Goal: Use online tool/utility: Utilize a website feature to perform a specific function

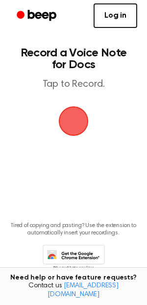
click at [72, 126] on span "button" at bounding box center [73, 120] width 27 height 27
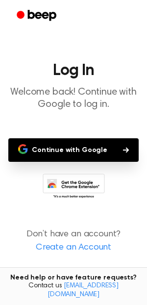
click at [79, 159] on button "Continue with Google" at bounding box center [73, 149] width 130 height 23
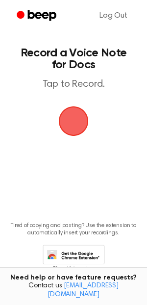
click at [72, 125] on span "button" at bounding box center [73, 120] width 27 height 27
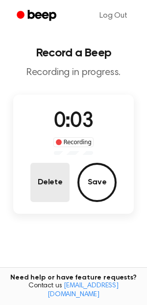
click at [41, 181] on button "Delete" at bounding box center [49, 182] width 39 height 39
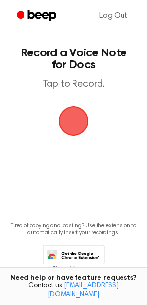
click at [66, 117] on span "button" at bounding box center [73, 120] width 27 height 27
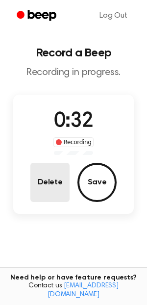
click at [63, 179] on button "Delete" at bounding box center [49, 182] width 39 height 39
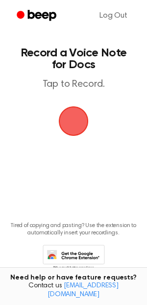
click at [72, 128] on span "button" at bounding box center [73, 120] width 27 height 27
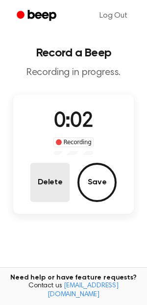
click at [45, 198] on button "Delete" at bounding box center [49, 182] width 39 height 39
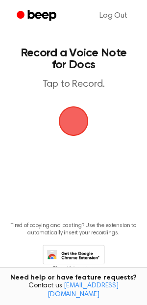
click at [73, 114] on span "button" at bounding box center [73, 120] width 27 height 27
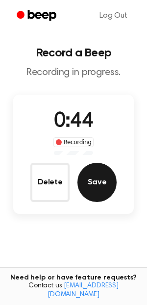
click at [99, 185] on button "Save" at bounding box center [96, 182] width 39 height 39
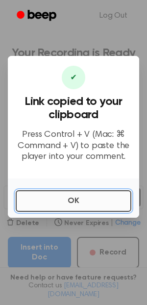
click at [66, 197] on button "OK" at bounding box center [74, 201] width 116 height 22
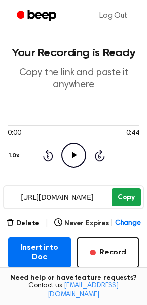
click at [122, 197] on button "Copy" at bounding box center [126, 197] width 29 height 18
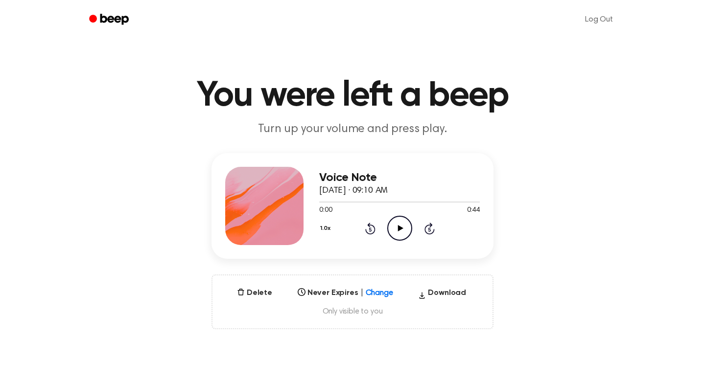
click at [400, 235] on icon "Play Audio" at bounding box center [399, 228] width 25 height 25
